Goal: Task Accomplishment & Management: Complete application form

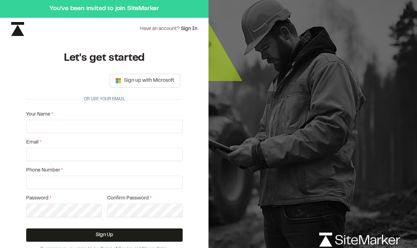
click at [81, 86] on div "使用 Google 账号登录。在新标签页中打开" at bounding box center [64, 80] width 68 height 15
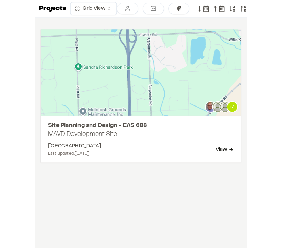
scroll to position [28, 0]
